Goal: Task Accomplishment & Management: Manage account settings

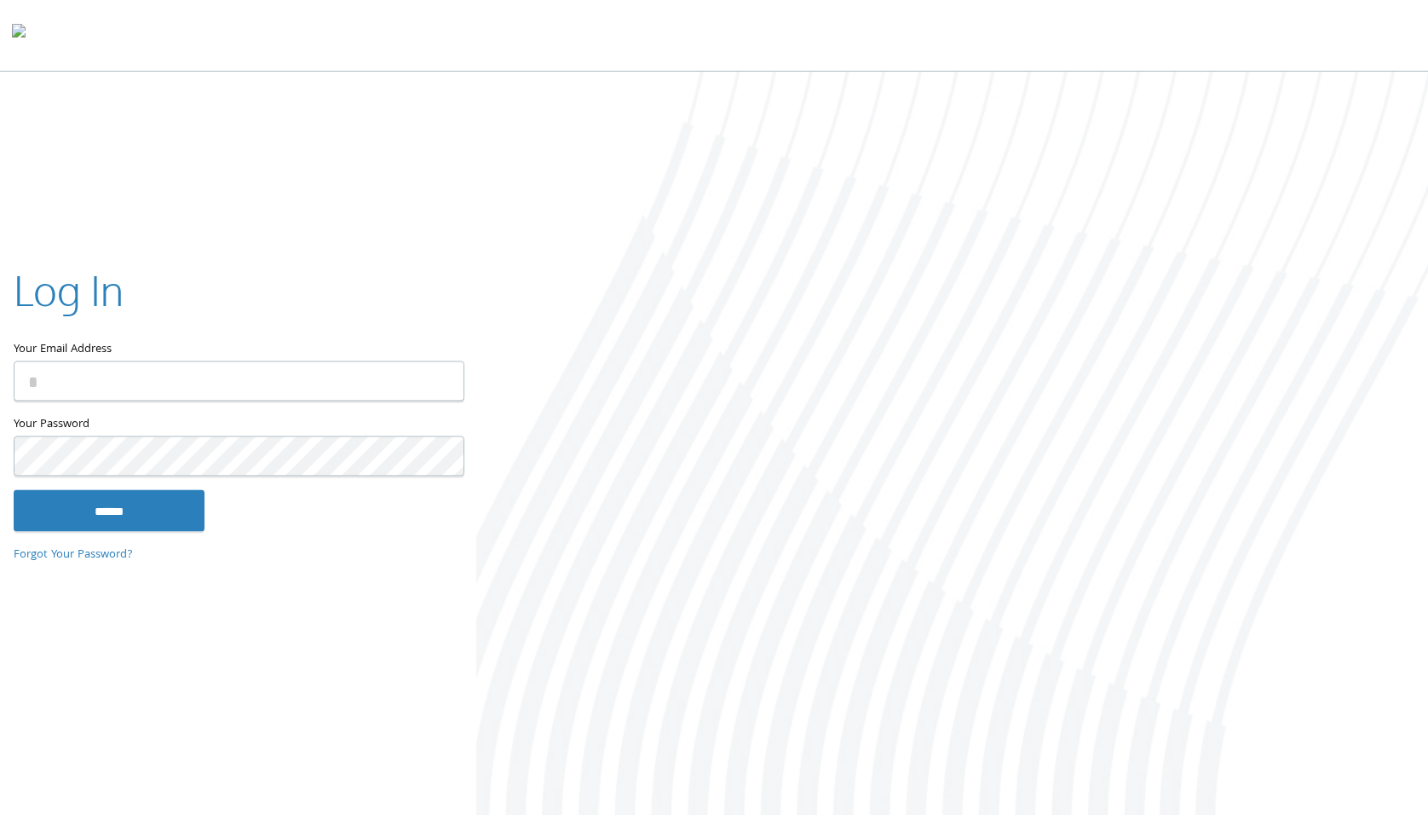
type input "**********"
click at [148, 509] on input "******" at bounding box center [109, 510] width 191 height 41
type input "**********"
click at [146, 514] on input "******" at bounding box center [109, 511] width 191 height 41
